Goal: Check status: Check status

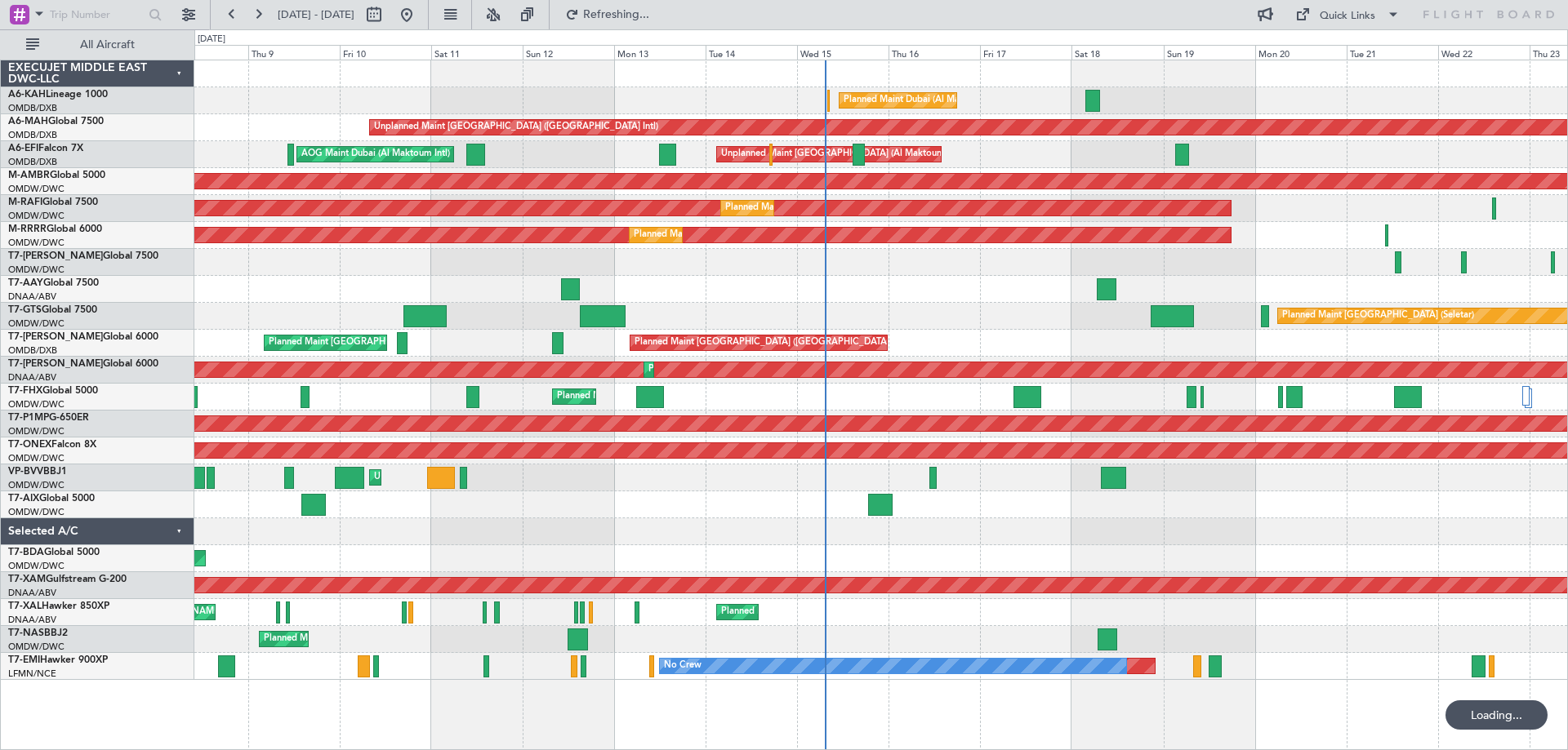
click at [899, 299] on div at bounding box center [880, 290] width 1373 height 27
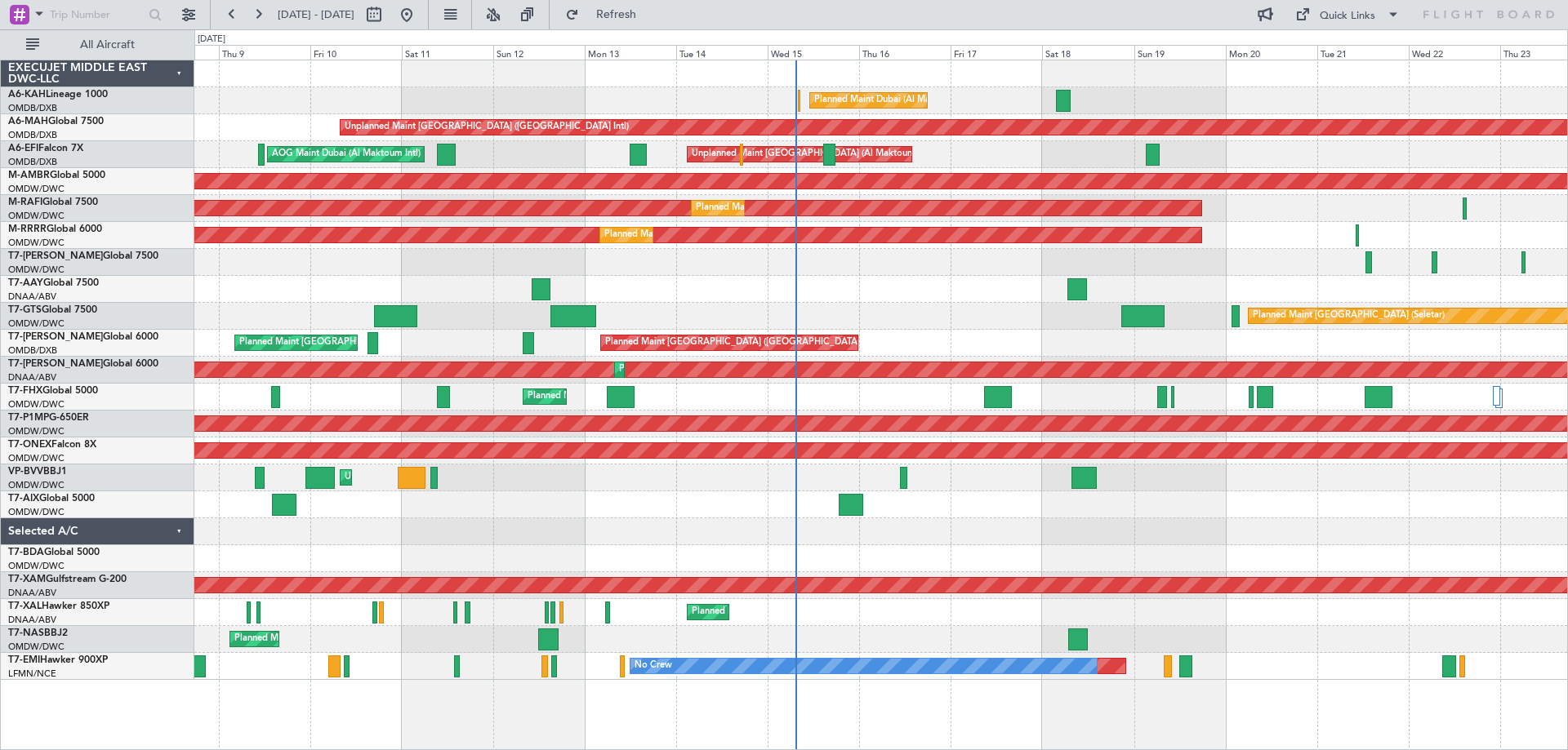
click at [968, 337] on div "Planned Maint [GEOGRAPHIC_DATA] ([GEOGRAPHIC_DATA] Intl) Planned Maint [GEOGRAP…" at bounding box center [880, 344] width 1373 height 27
click at [627, 8] on button "Refresh" at bounding box center [606, 14] width 98 height 26
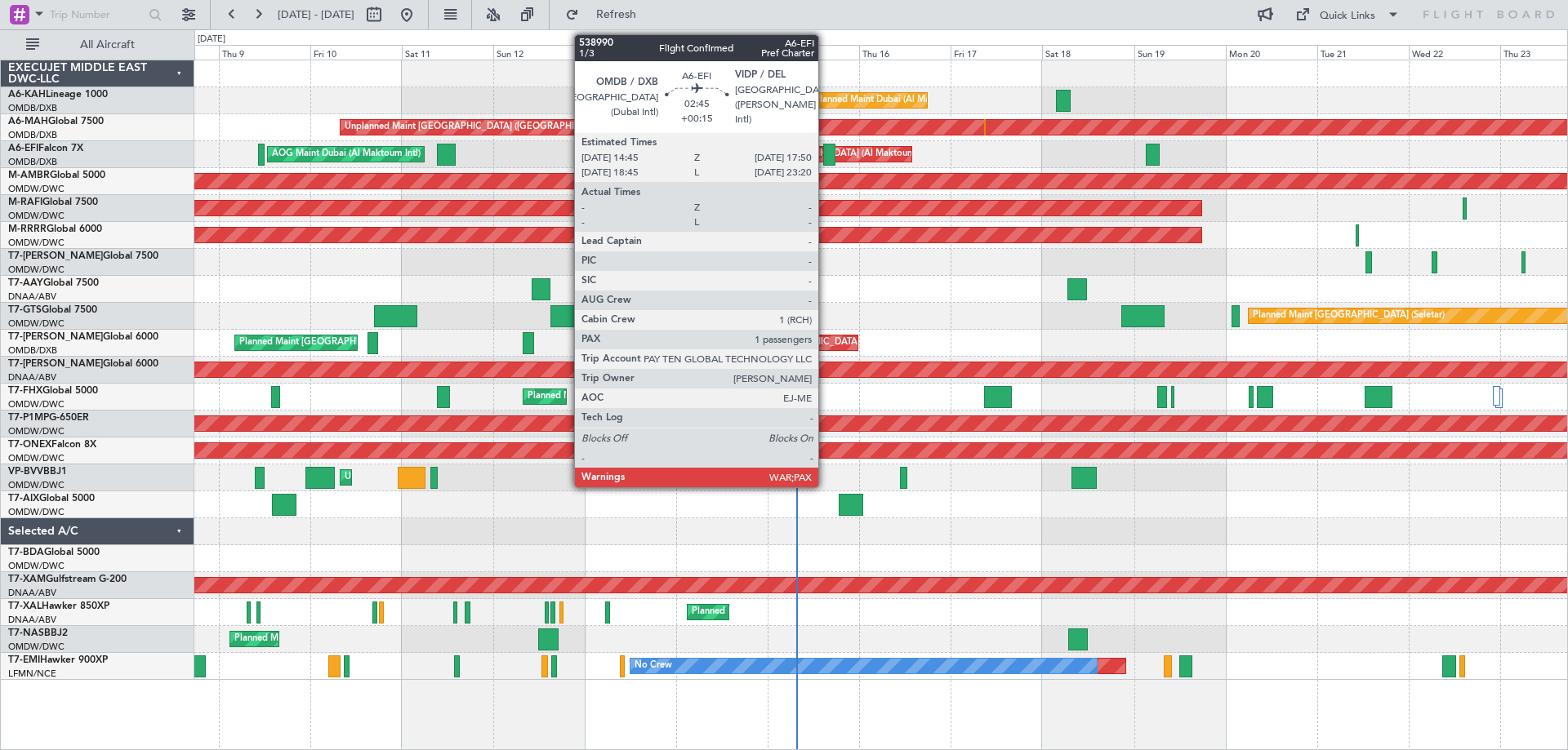
click at [825, 157] on div at bounding box center [830, 155] width 13 height 22
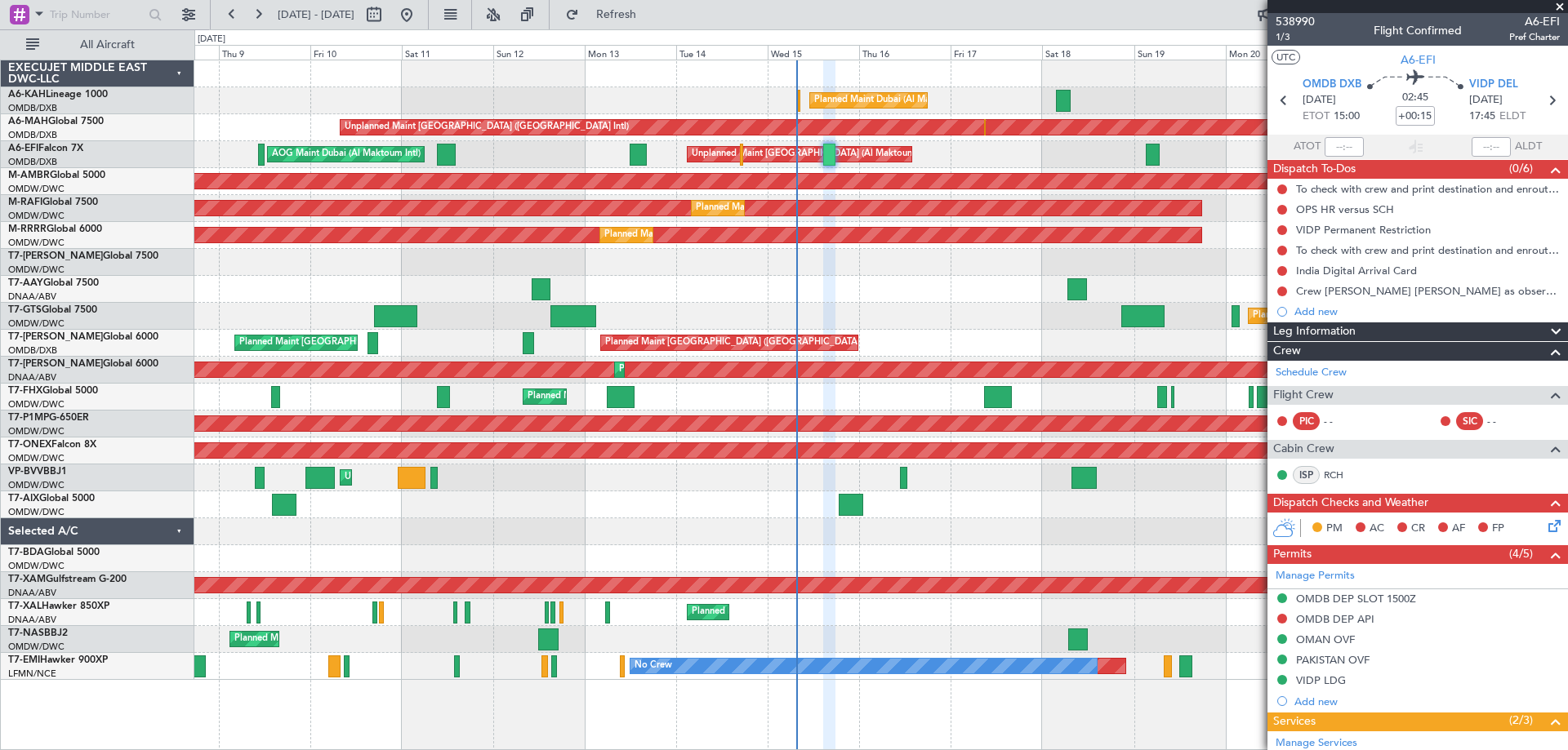
click at [939, 305] on div "Planned Maint [GEOGRAPHIC_DATA] (Seletar)" at bounding box center [880, 317] width 1373 height 27
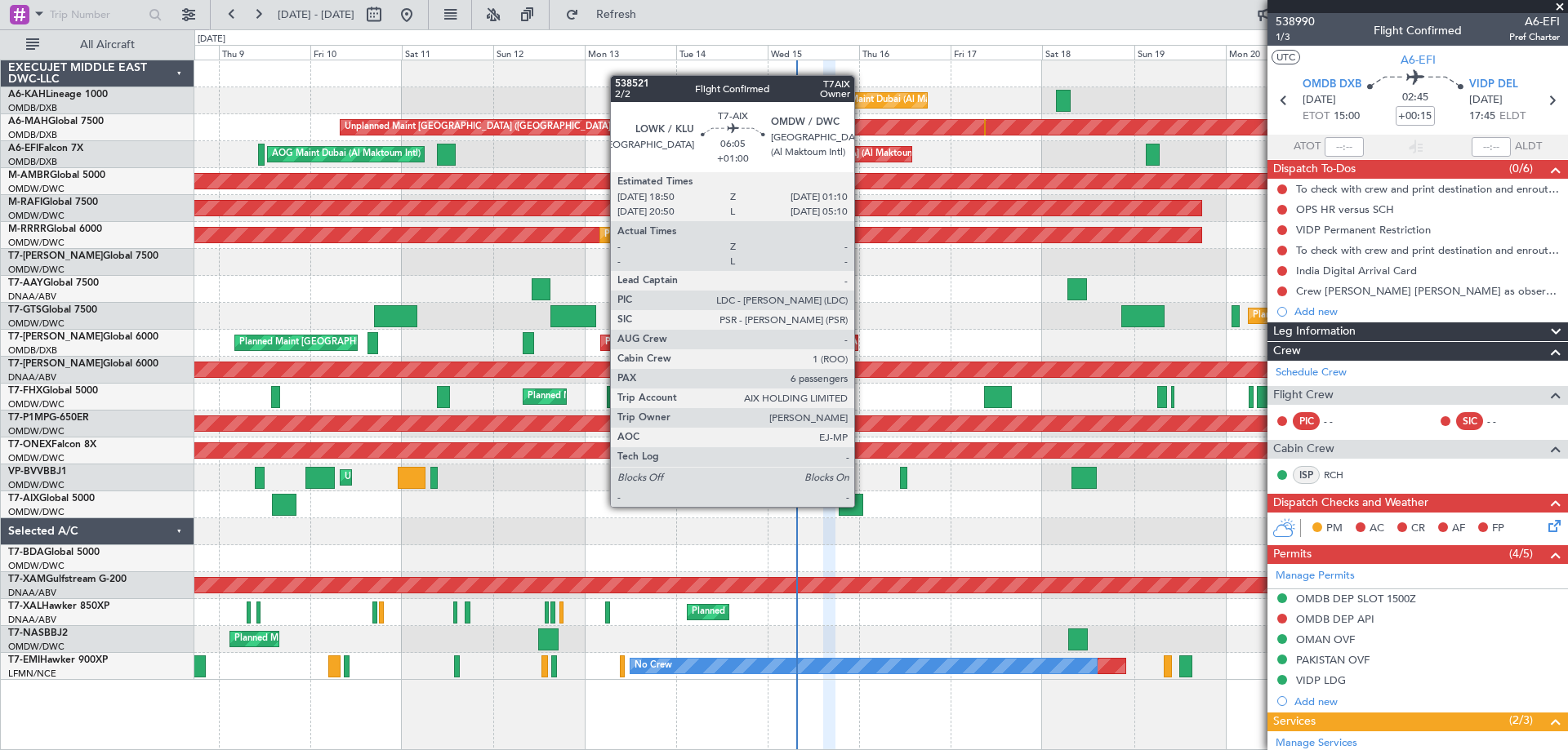
click at [861, 506] on div at bounding box center [851, 505] width 24 height 22
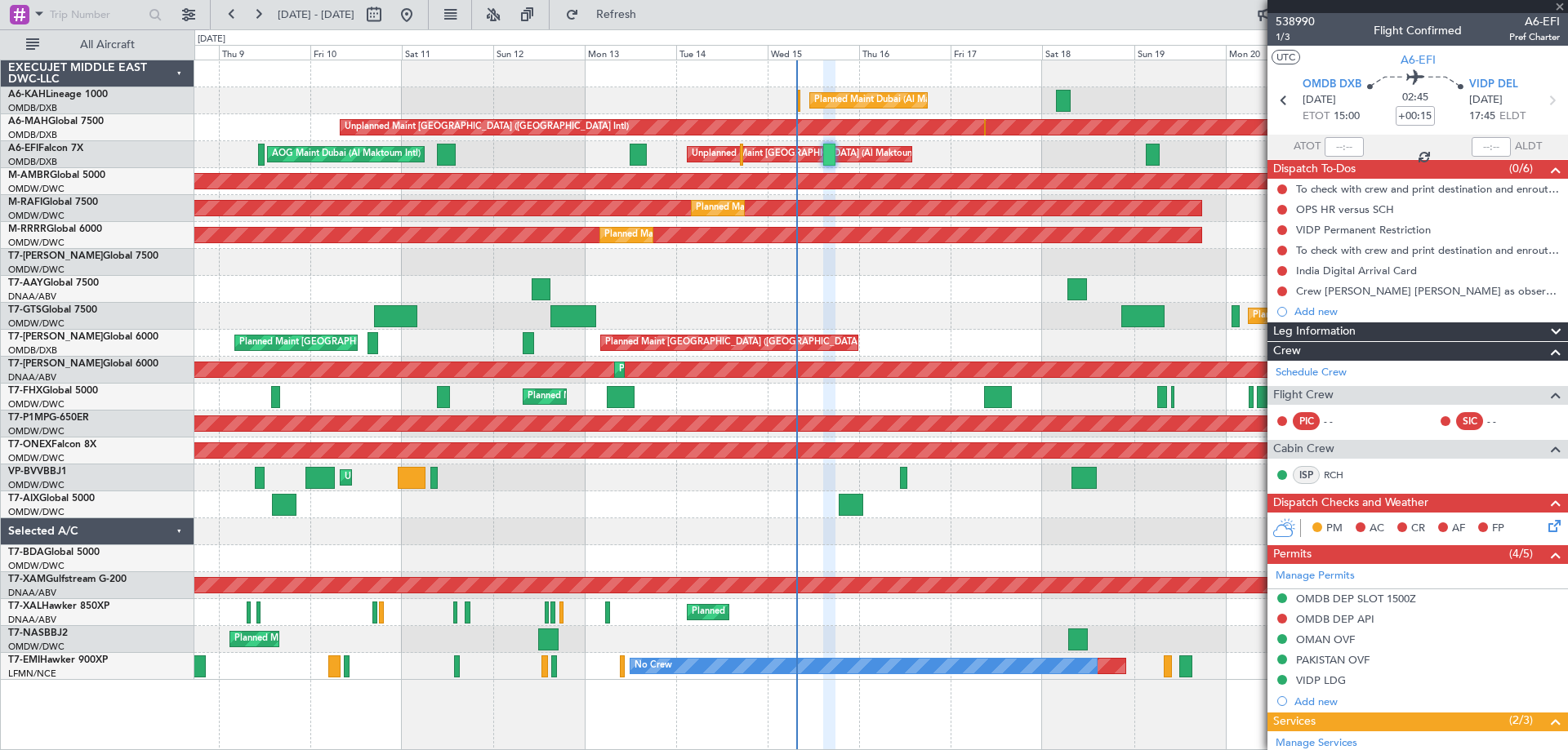
type input "+01:00"
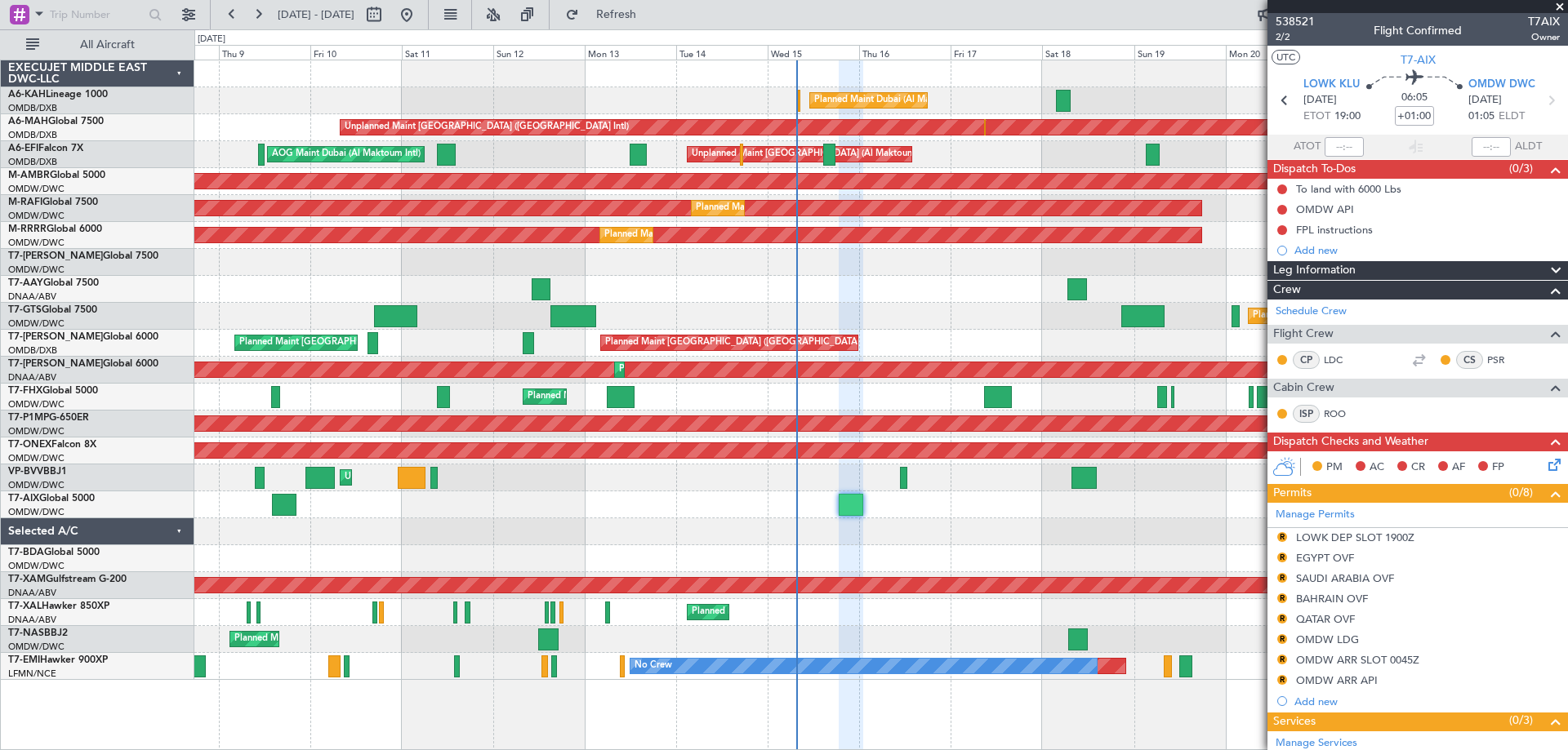
click at [1561, 9] on span at bounding box center [1560, 7] width 16 height 14
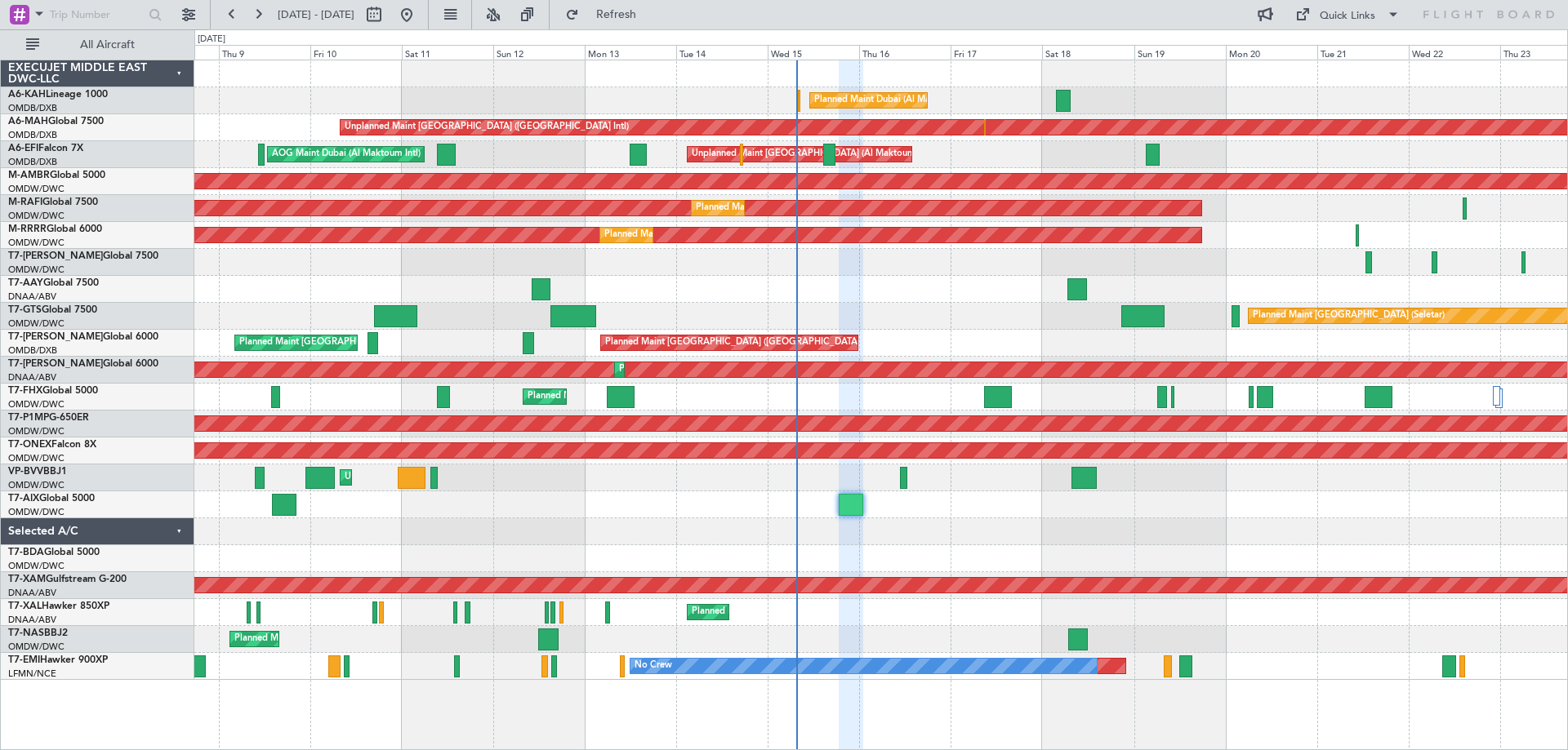
type input "0"
